Goal: Navigation & Orientation: Find specific page/section

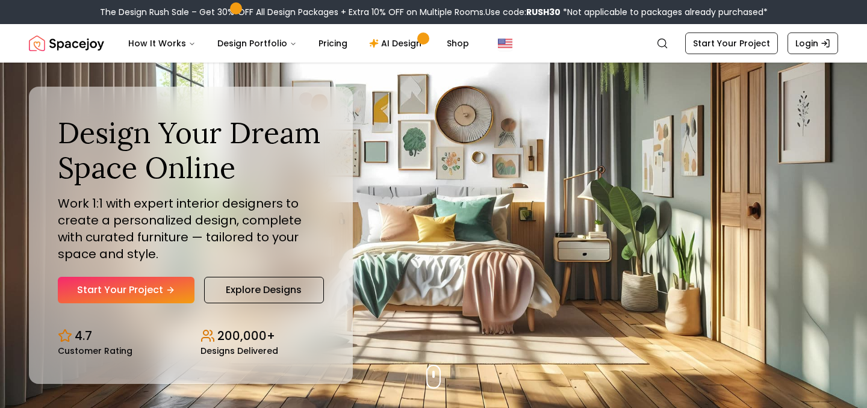
click at [803, 54] on nav "Spacejoy Search How It Works Design Portfolio Pricing AI Design Shop Search Sta…" at bounding box center [433, 43] width 809 height 39
click at [807, 43] on link "Login" at bounding box center [812, 43] width 51 height 22
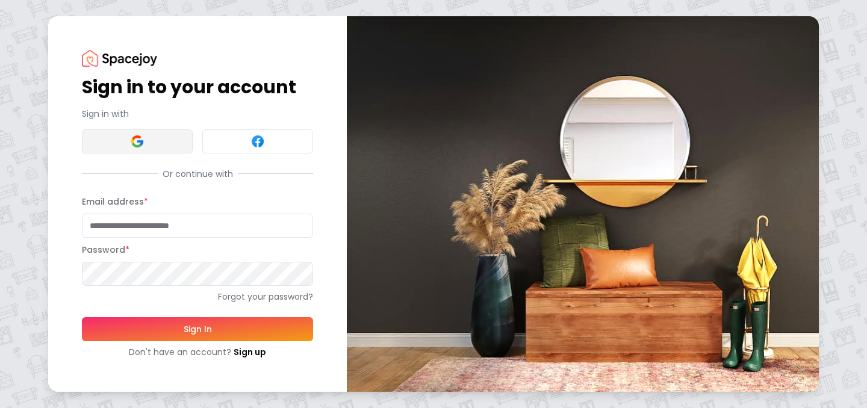
click at [176, 132] on button at bounding box center [137, 141] width 111 height 24
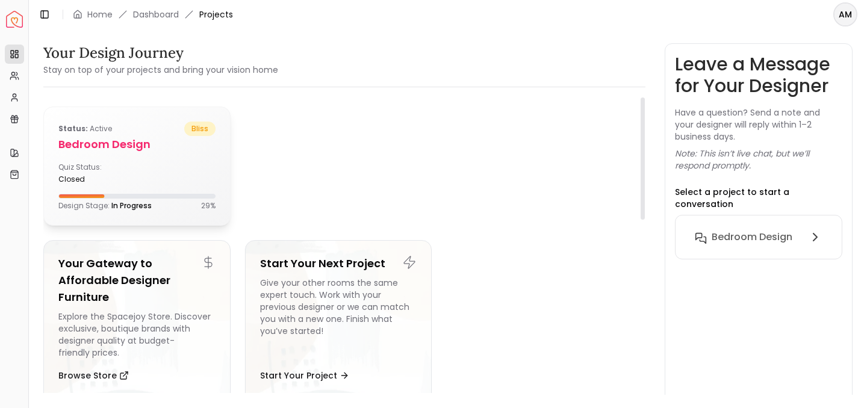
click at [131, 144] on h5 "Bedroom design" at bounding box center [136, 144] width 157 height 17
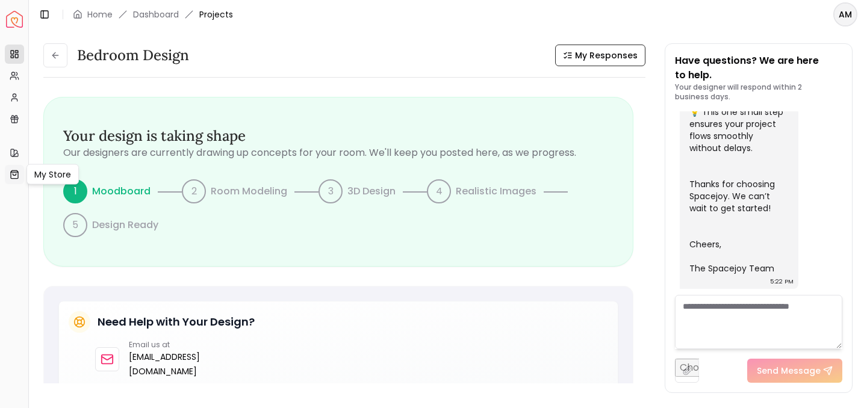
click at [11, 181] on link "My Store" at bounding box center [14, 174] width 19 height 19
